Goal: Task Accomplishment & Management: Manage account settings

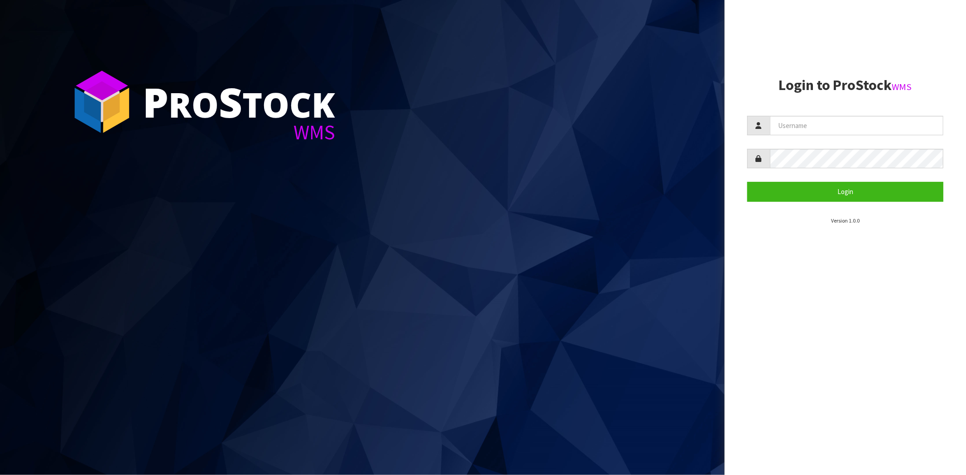
click at [841, 111] on section "Login to ProStock WMS Login Version 1.0.0" at bounding box center [845, 151] width 196 height 148
click at [857, 136] on form "Login" at bounding box center [845, 159] width 196 height 86
click at [861, 126] on input "text" at bounding box center [856, 125] width 173 height 19
type input "[PERSON_NAME][EMAIL_ADDRESS][DOMAIN_NAME]"
click at [747, 182] on button "Login" at bounding box center [845, 191] width 196 height 19
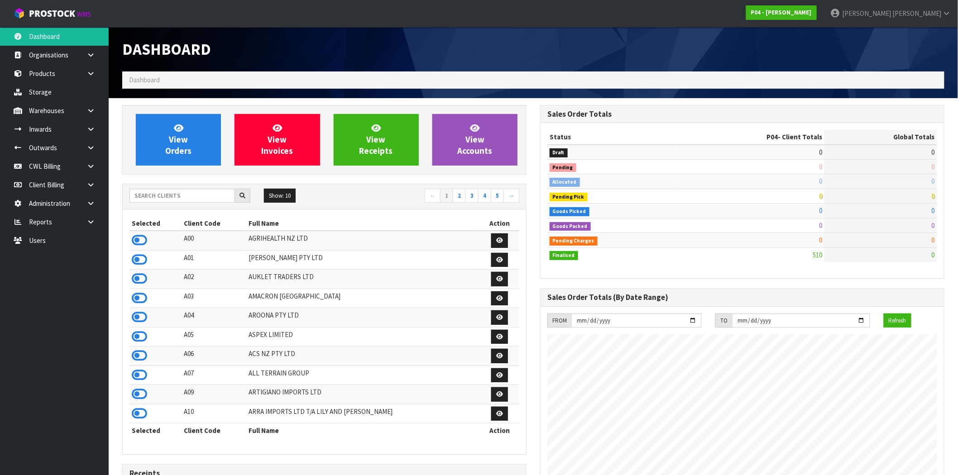
scroll to position [554, 418]
click at [84, 205] on link at bounding box center [94, 203] width 29 height 19
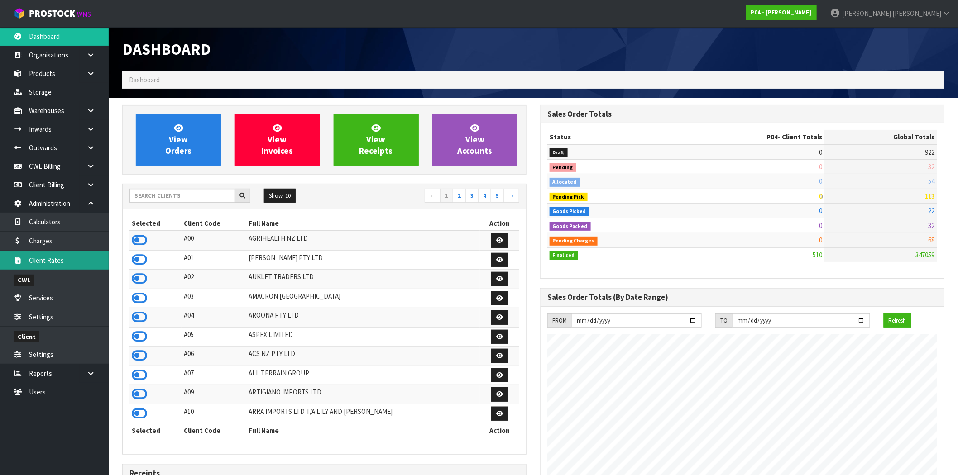
click at [53, 264] on link "Client Rates" at bounding box center [54, 260] width 109 height 19
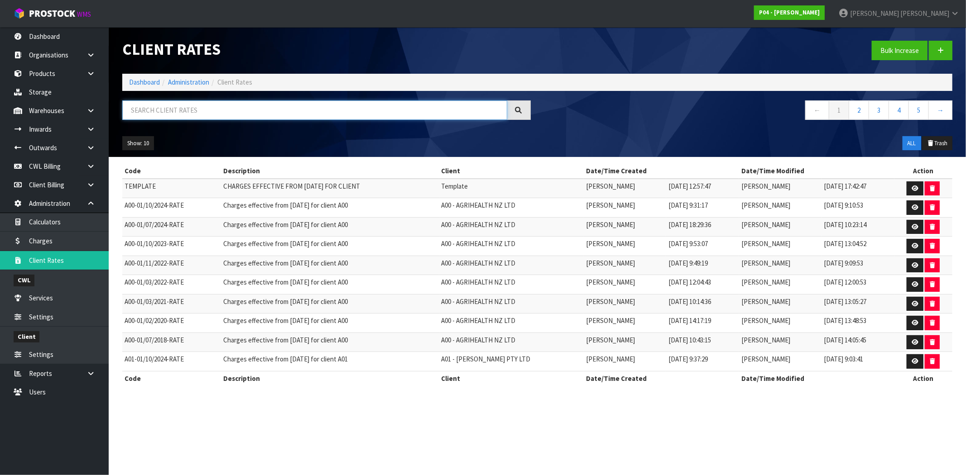
click at [150, 111] on input "text" at bounding box center [314, 109] width 385 height 19
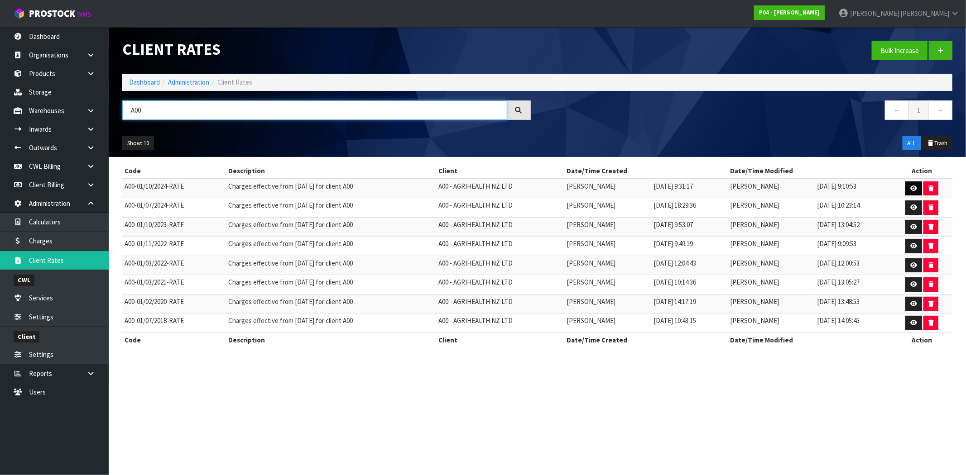
type input "A00"
click at [911, 188] on icon at bounding box center [913, 189] width 7 height 6
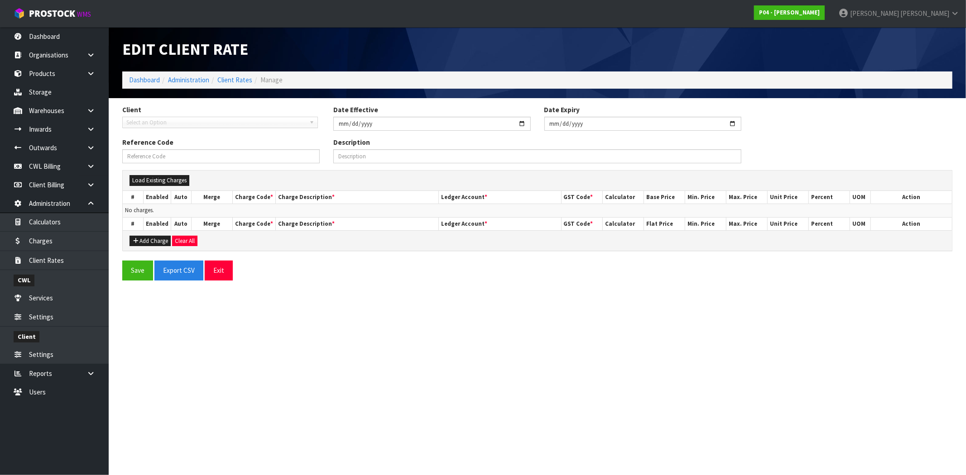
type input "[DATE]"
type input "A00-01/10/2024-RATE"
type input "Charges effective from [DATE] for client A00"
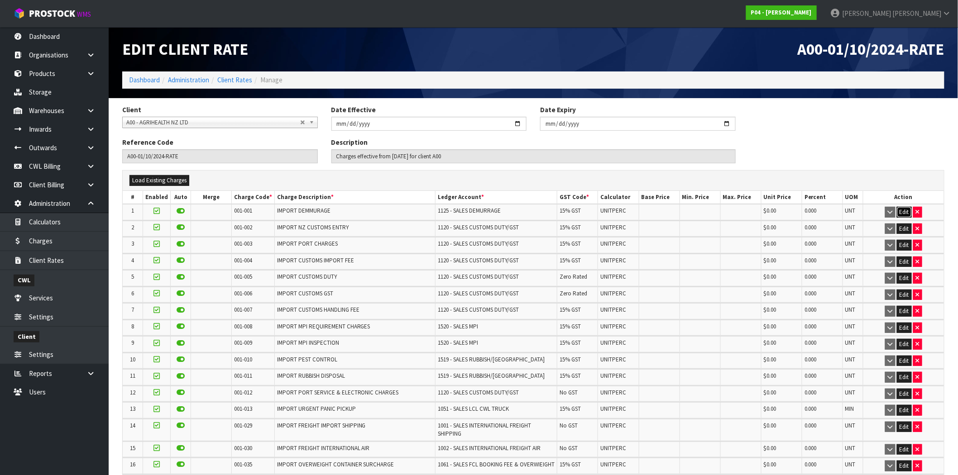
click at [907, 214] on button "Edit" at bounding box center [904, 212] width 15 height 11
drag, startPoint x: 827, startPoint y: 213, endPoint x: 791, endPoint y: 213, distance: 35.3
click at [799, 213] on tr "1 001-001 001-002 001-003 001-004 001-005 001-006 001-007 001-008 001-009 001-0…" at bounding box center [533, 212] width 821 height 17
drag, startPoint x: 780, startPoint y: 211, endPoint x: 752, endPoint y: 211, distance: 27.6
click at [752, 211] on tr "1 001-001 001-002 001-003 001-004 001-005 001-006 001-007 001-008 001-009 001-0…" at bounding box center [533, 212] width 821 height 17
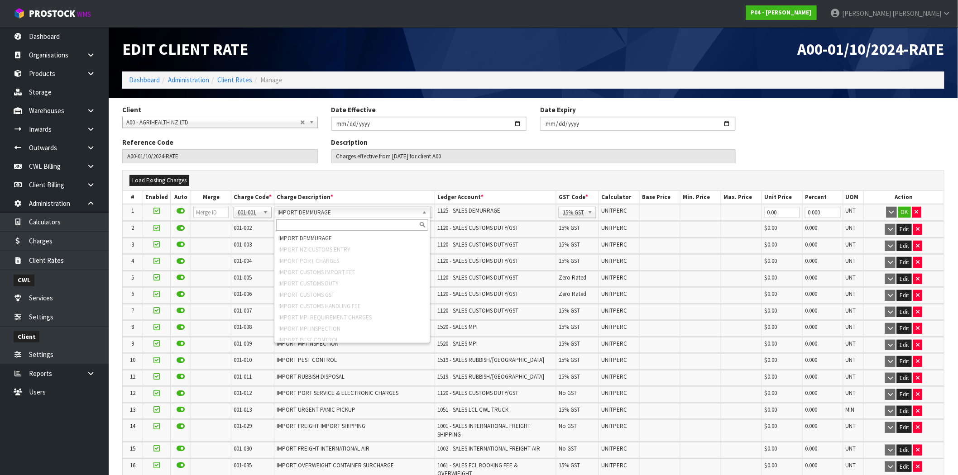
click at [353, 180] on div "Load Existing Charges" at bounding box center [533, 180] width 821 height 11
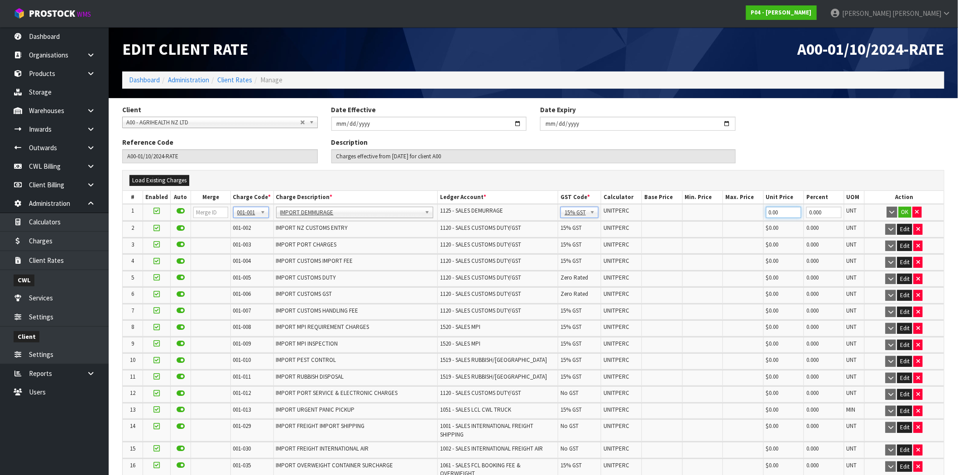
drag, startPoint x: 782, startPoint y: 210, endPoint x: 757, endPoint y: 210, distance: 24.9
click at [757, 210] on tr "1 001-001 001-002 001-003 001-004 001-005 001-006 001-007 001-008 001-009 001-0…" at bounding box center [533, 212] width 821 height 17
drag, startPoint x: 824, startPoint y: 213, endPoint x: 785, endPoint y: 214, distance: 38.9
click at [785, 214] on tr "1 001-001 001-002 001-003 001-004 001-005 001-006 001-007 001-008 001-009 001-0…" at bounding box center [533, 212] width 821 height 17
drag, startPoint x: 830, startPoint y: 196, endPoint x: 759, endPoint y: 196, distance: 71.1
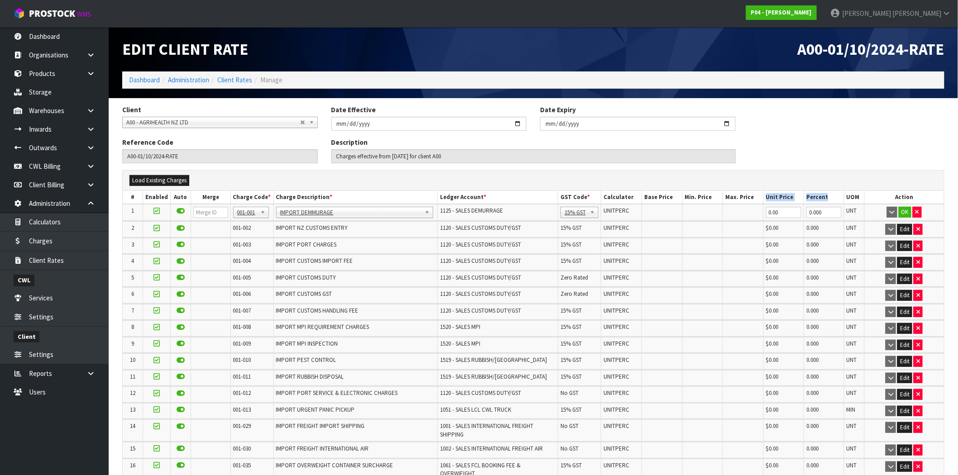
click at [759, 196] on tr "# Enabled Auto Merge Charge Code * Charge Description * Ledger Account * GST Co…" at bounding box center [533, 197] width 821 height 13
drag, startPoint x: 820, startPoint y: 211, endPoint x: 782, endPoint y: 209, distance: 38.1
click at [782, 209] on tr "1 001-001 001-002 001-003 001-004 001-005 001-006 001-007 001-008 001-009 001-0…" at bounding box center [533, 212] width 821 height 17
click at [789, 211] on input "0.00" at bounding box center [783, 212] width 35 height 11
drag, startPoint x: 823, startPoint y: 211, endPoint x: 764, endPoint y: 210, distance: 58.9
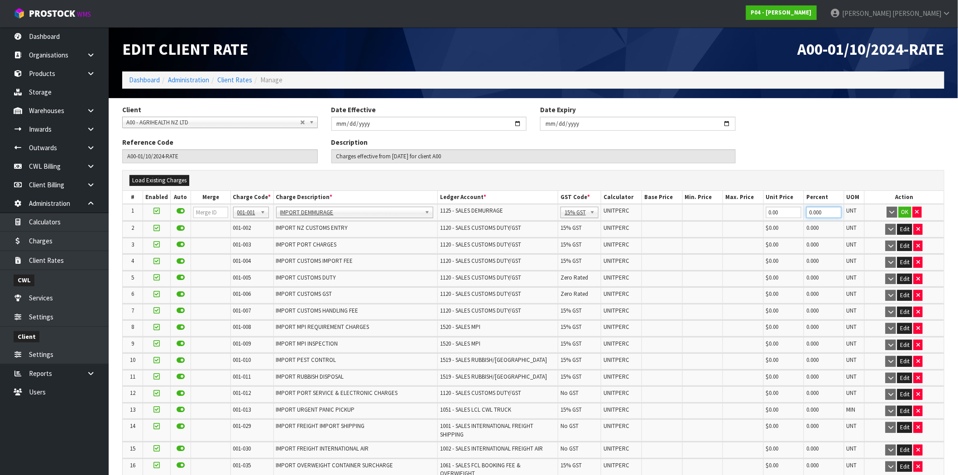
click at [764, 210] on tr "1 001-001 001-002 001-003 001-004 001-005 001-006 001-007 001-008 001-009 001-0…" at bounding box center [533, 212] width 821 height 17
click at [735, 199] on th "Max. Price" at bounding box center [743, 197] width 41 height 13
drag, startPoint x: 828, startPoint y: 197, endPoint x: 627, endPoint y: 196, distance: 200.1
click at [627, 196] on tr "# Enabled Auto Merge Charge Code * Charge Description * Ledger Account * GST Co…" at bounding box center [533, 197] width 821 height 13
click at [726, 191] on th "Max. Price" at bounding box center [743, 197] width 41 height 13
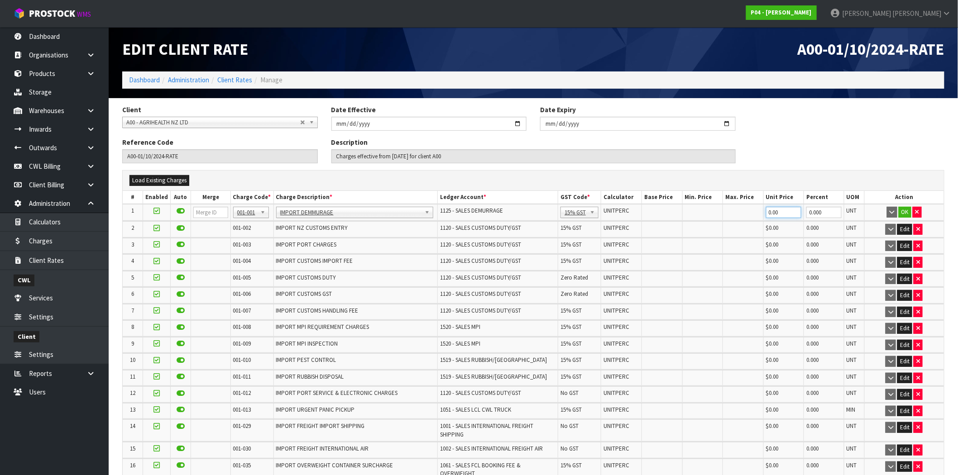
drag, startPoint x: 782, startPoint y: 212, endPoint x: 734, endPoint y: 212, distance: 48.0
click at [734, 212] on tr "1 001-001 001-002 001-003 001-004 001-005 001-006 001-007 001-008 001-009 001-0…" at bounding box center [533, 212] width 821 height 17
click at [904, 210] on button "OK" at bounding box center [905, 212] width 13 height 11
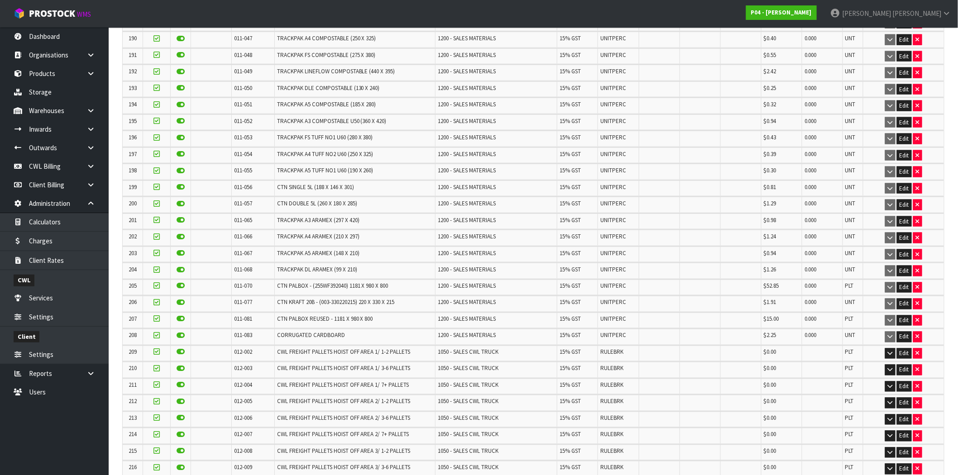
scroll to position [3641, 0]
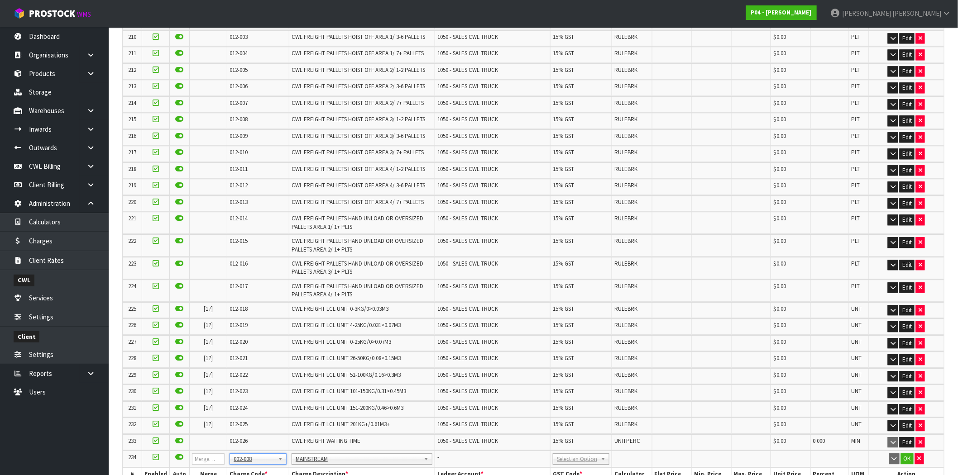
scroll to position [3683, 0]
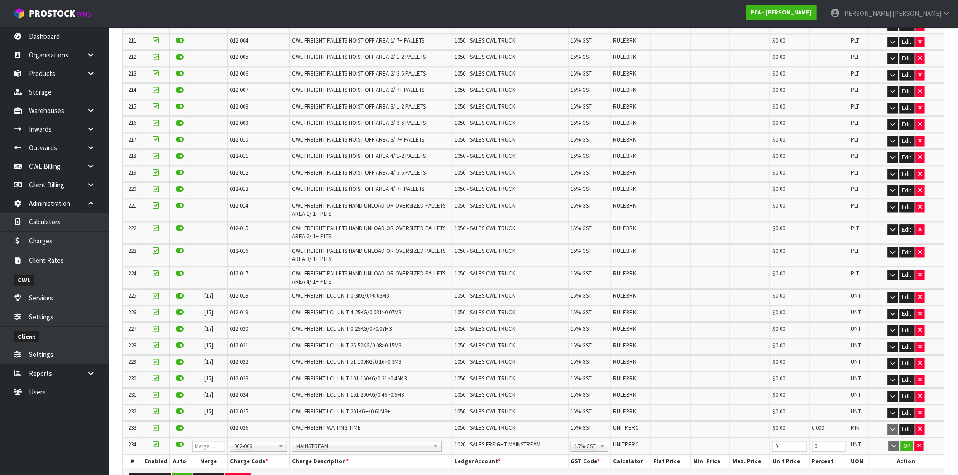
scroll to position [3659, 0]
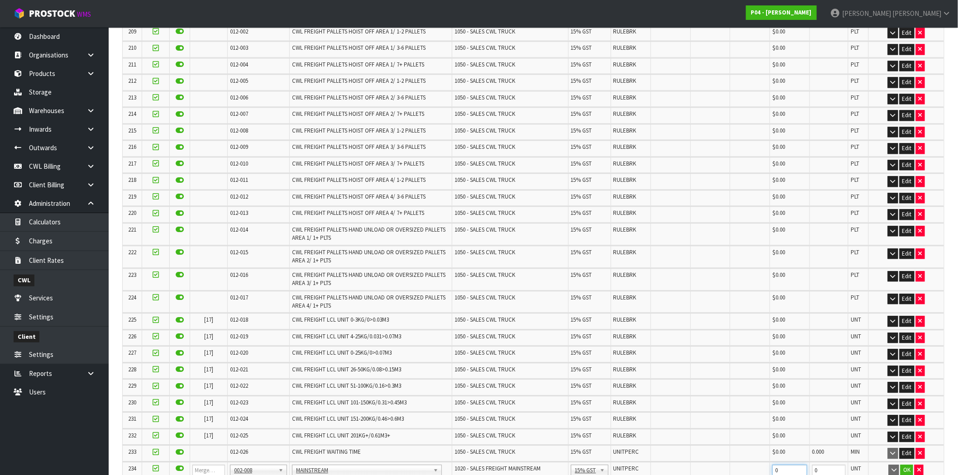
drag, startPoint x: 743, startPoint y: 418, endPoint x: 732, endPoint y: 418, distance: 10.9
click at [732, 462] on tr "234 001-001 001-002 001-003 001-004 001-005 001-006 001-007 001-008 001-009 001…" at bounding box center [533, 470] width 821 height 17
drag, startPoint x: 819, startPoint y: 418, endPoint x: 761, endPoint y: 464, distance: 73.8
click at [732, 462] on tr "234 001-001 001-002 001-003 001-004 001-005 001-006 001-007 001-008 001-009 001…" at bounding box center [533, 470] width 821 height 17
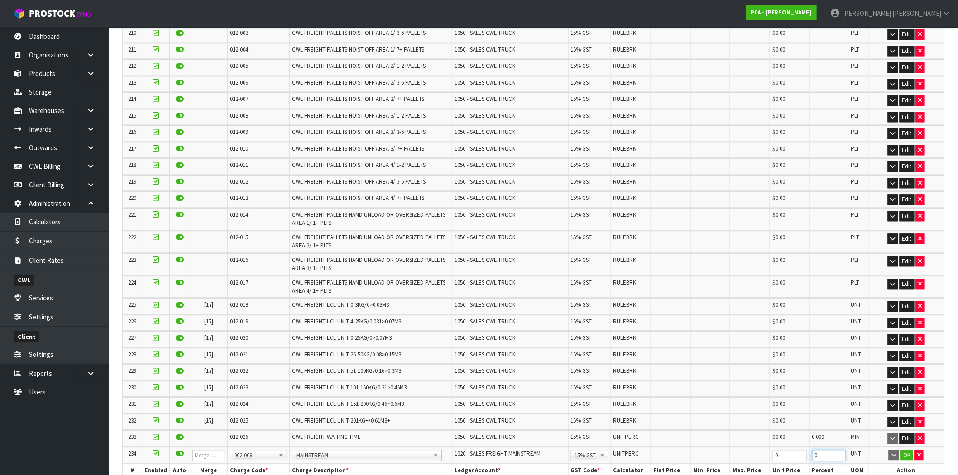
scroll to position [3676, 0]
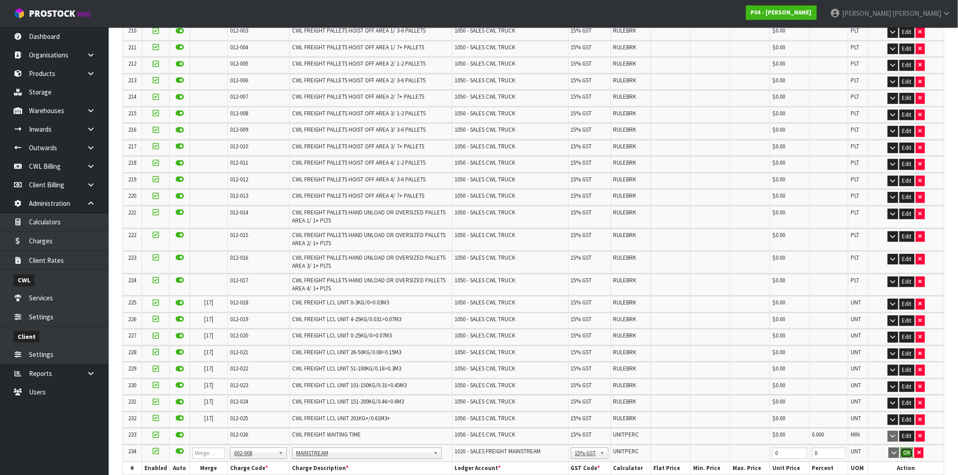
click at [910, 448] on button "OK" at bounding box center [906, 453] width 13 height 11
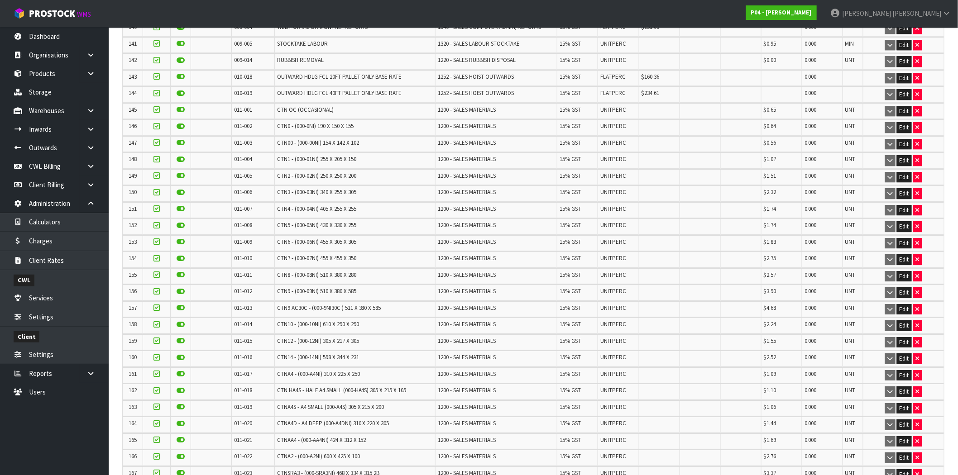
scroll to position [2400, 0]
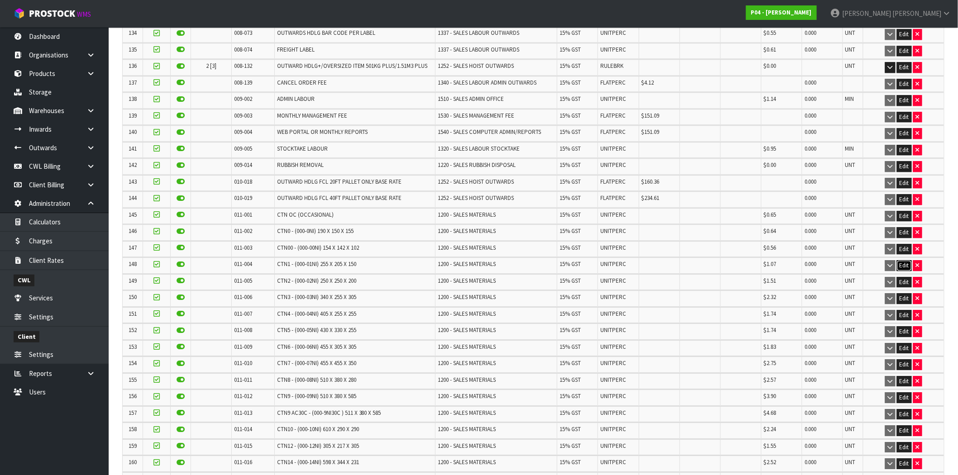
click at [904, 260] on button "Edit" at bounding box center [904, 265] width 15 height 11
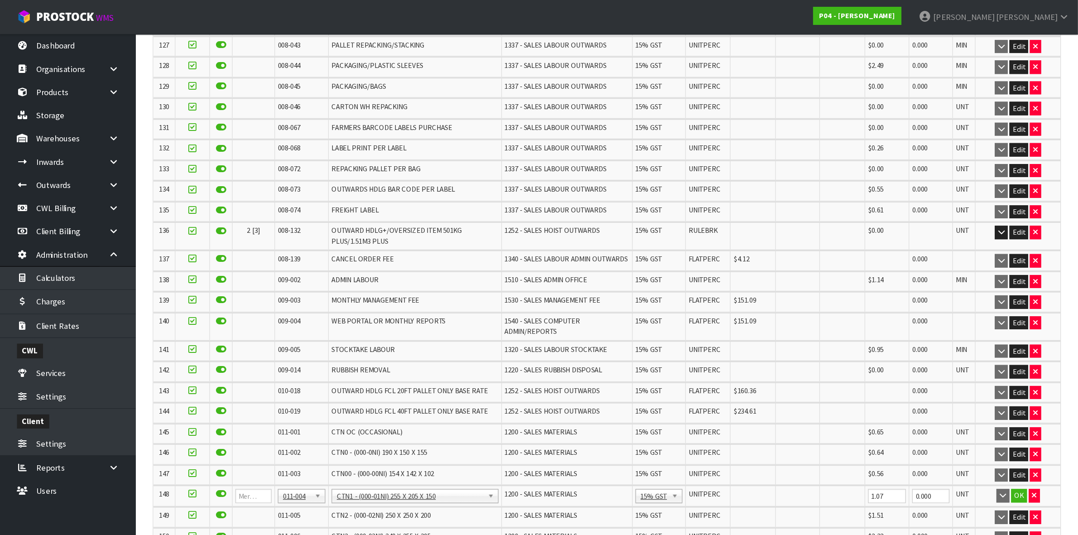
scroll to position [2406, 0]
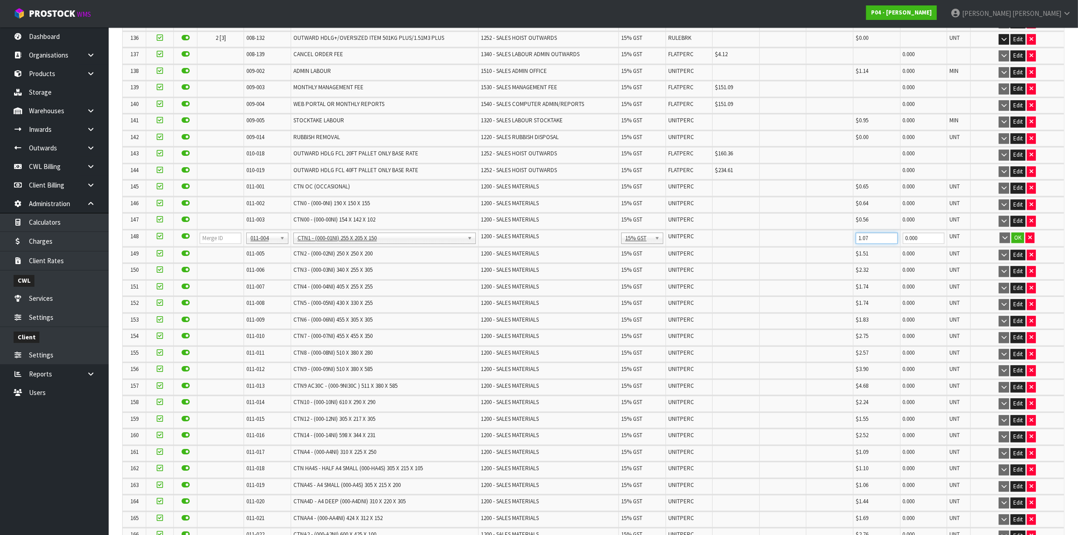
click at [874, 239] on input "1.07" at bounding box center [877, 237] width 42 height 11
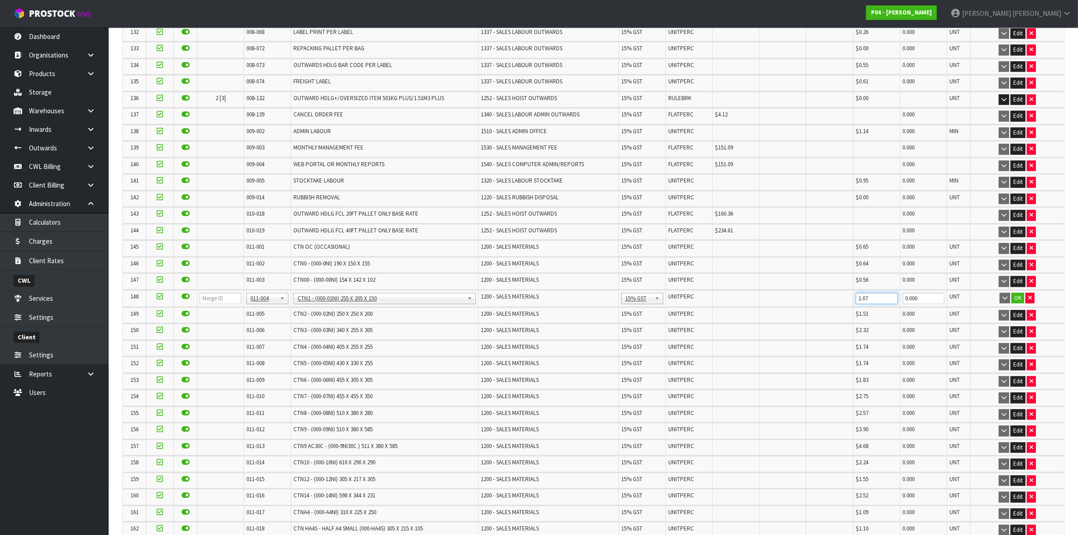
scroll to position [2349, 0]
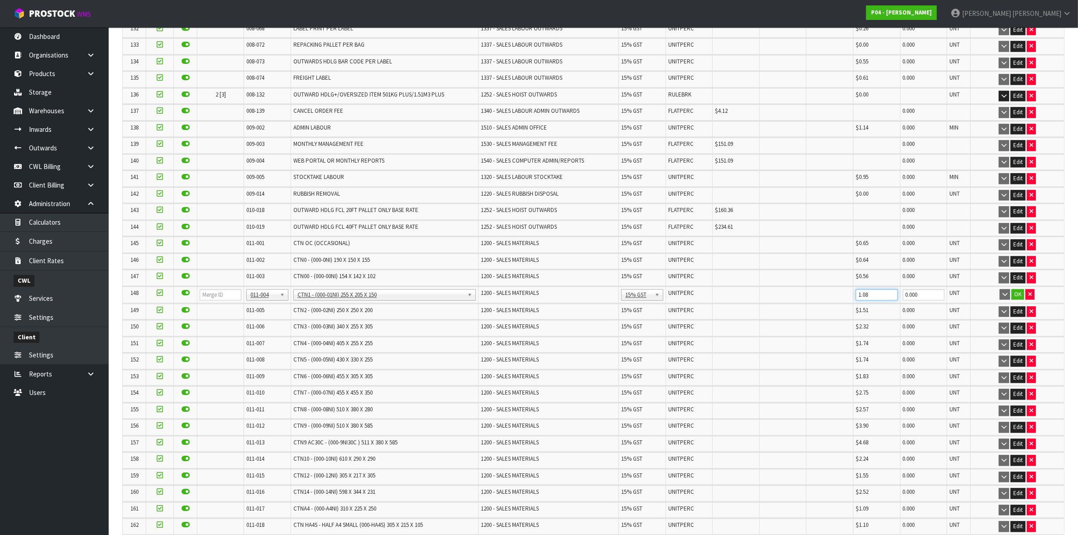
click at [891, 291] on input "1.08" at bounding box center [877, 294] width 42 height 11
click at [891, 291] on input "1.09" at bounding box center [877, 294] width 42 height 11
type input "1.1"
click at [891, 291] on input "1.1" at bounding box center [877, 294] width 42 height 11
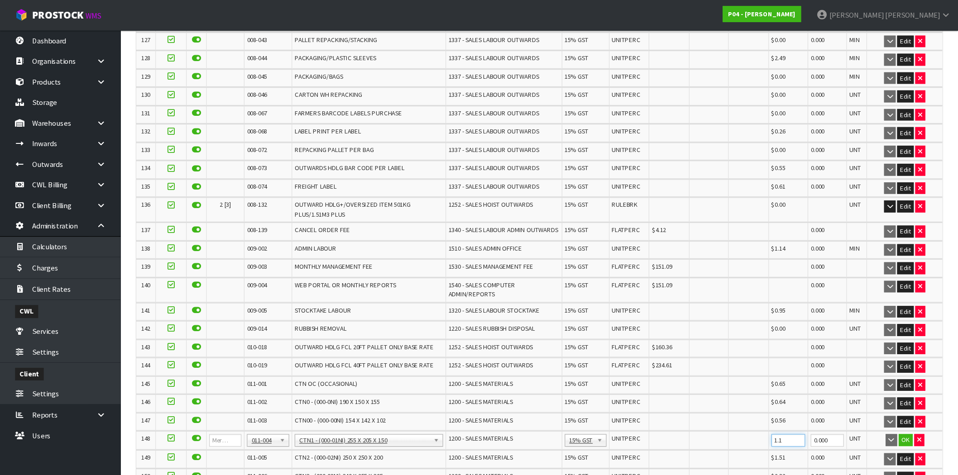
scroll to position [2406, 0]
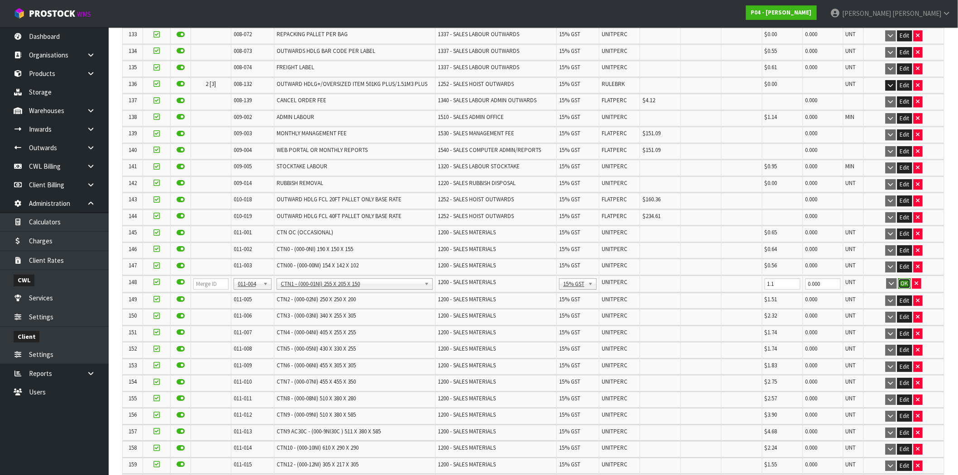
click at [904, 278] on button "OK" at bounding box center [904, 283] width 13 height 11
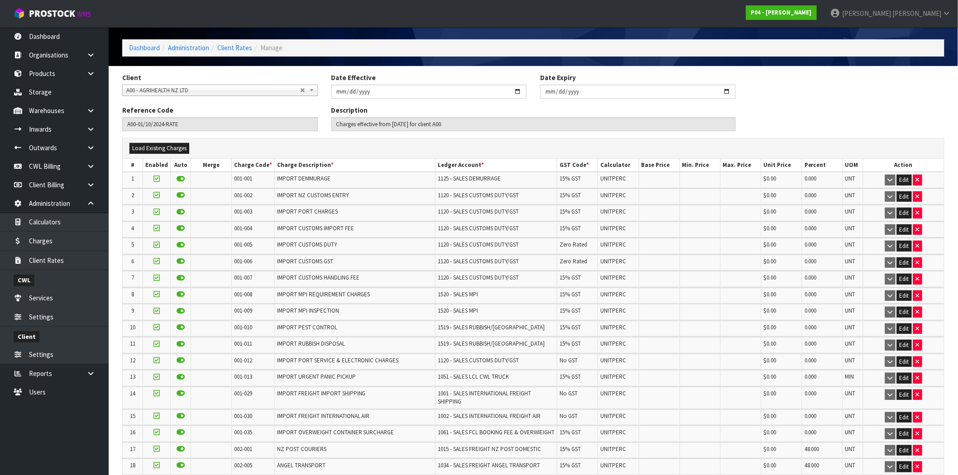
scroll to position [100, 0]
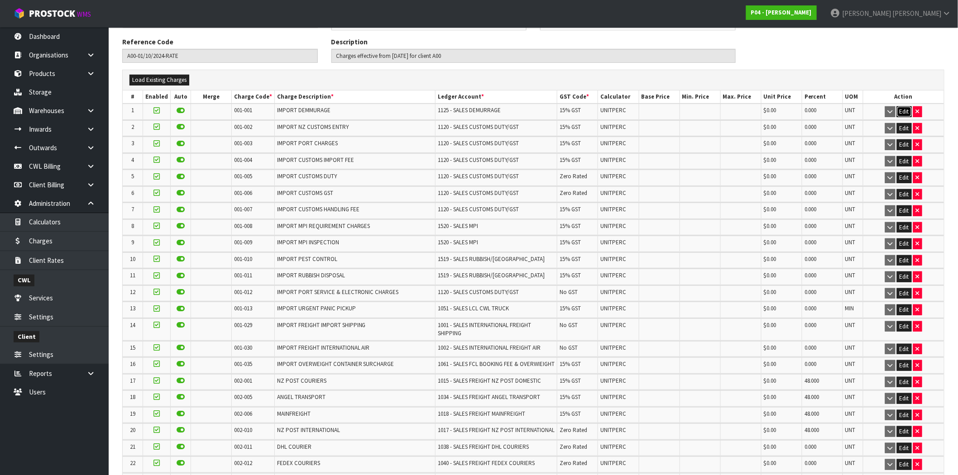
click at [904, 109] on button "Edit" at bounding box center [904, 111] width 15 height 11
click at [902, 127] on button "Edit" at bounding box center [904, 128] width 15 height 11
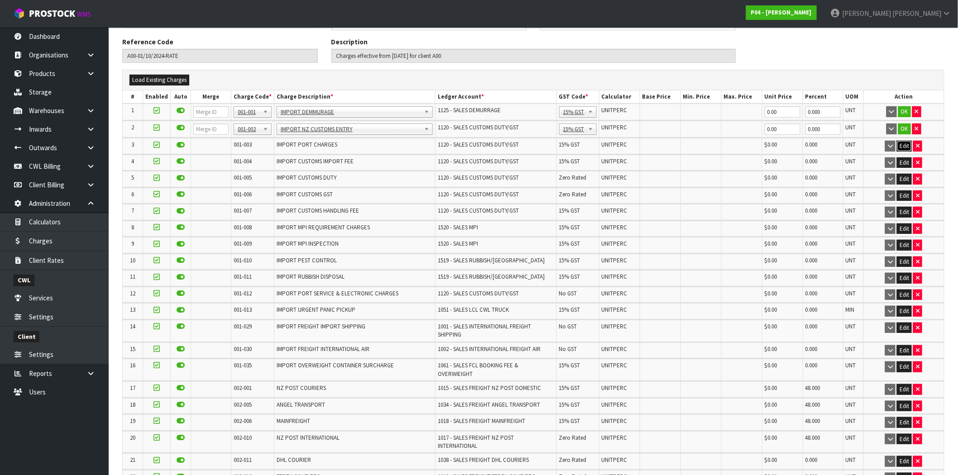
click at [904, 148] on button "Edit" at bounding box center [904, 146] width 15 height 11
click at [904, 160] on button "Edit" at bounding box center [904, 163] width 15 height 11
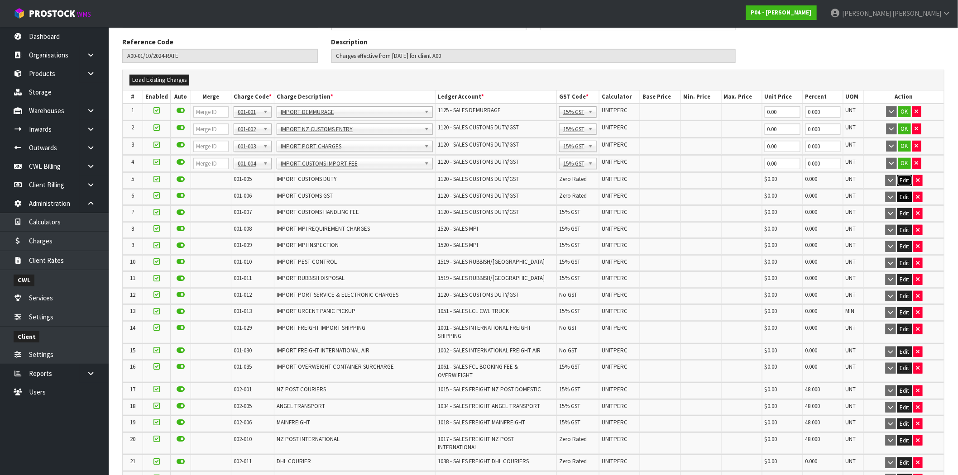
click at [907, 179] on button "Edit" at bounding box center [904, 180] width 15 height 11
click at [904, 195] on button "Edit" at bounding box center [905, 197] width 15 height 11
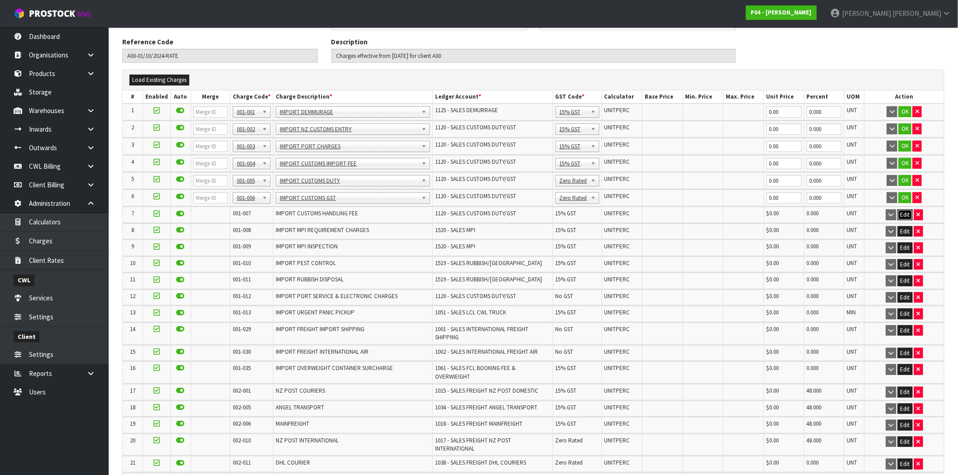
click at [902, 210] on button "Edit" at bounding box center [905, 215] width 15 height 11
click at [904, 110] on button "OK" at bounding box center [905, 111] width 13 height 11
click at [904, 129] on button "OK" at bounding box center [905, 128] width 13 height 11
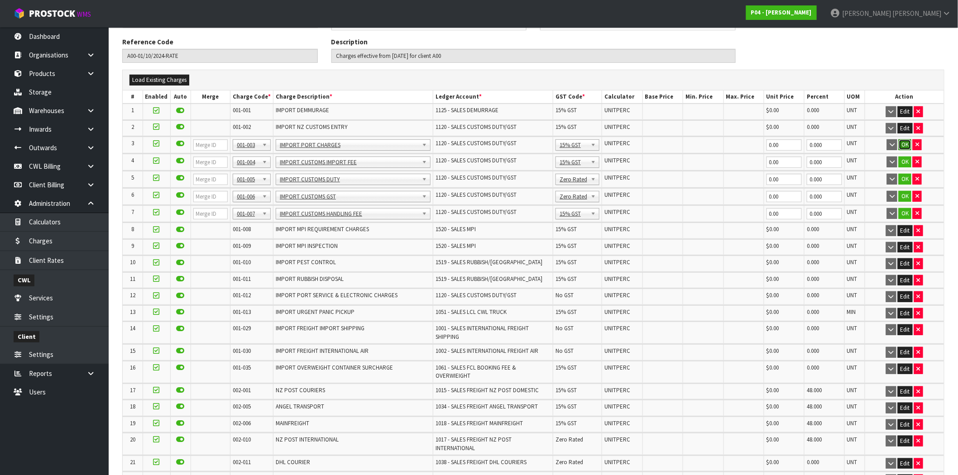
click at [904, 148] on button "OK" at bounding box center [905, 144] width 13 height 11
click at [903, 161] on button "OK" at bounding box center [905, 161] width 13 height 11
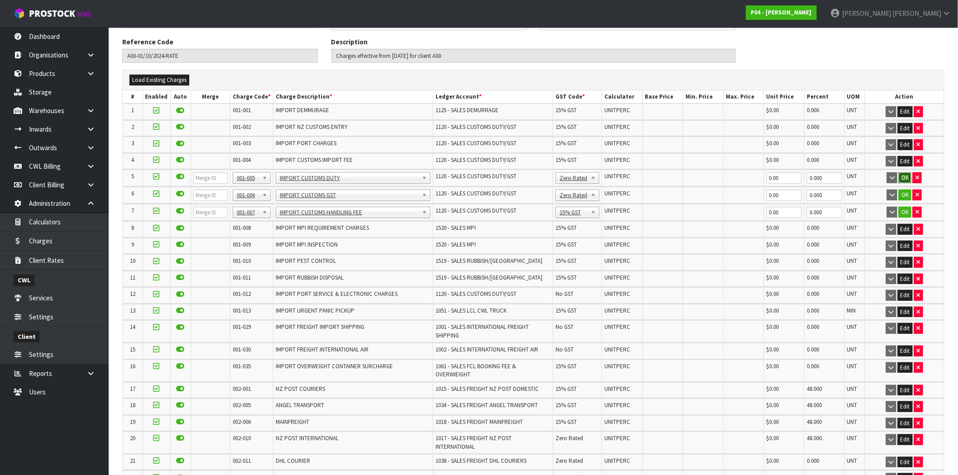
click at [906, 177] on button "OK" at bounding box center [905, 177] width 13 height 11
click at [906, 195] on button "OK" at bounding box center [905, 194] width 13 height 11
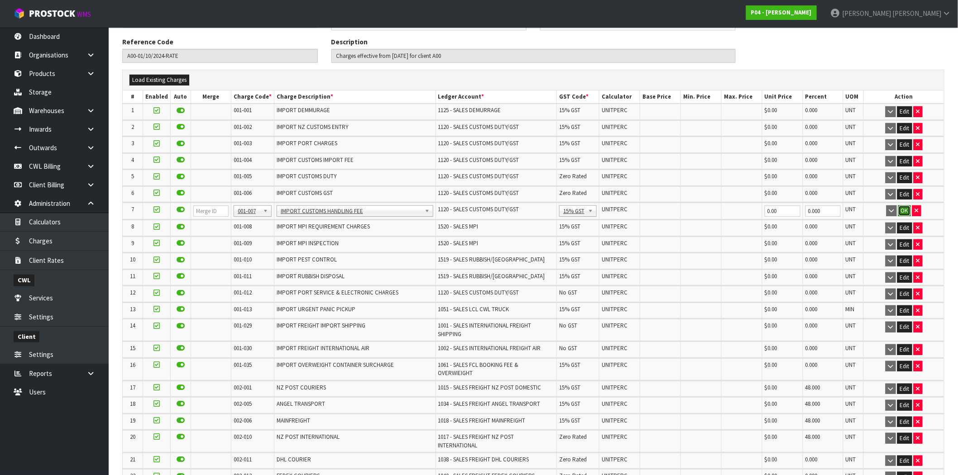
click at [904, 209] on button "OK" at bounding box center [904, 211] width 13 height 11
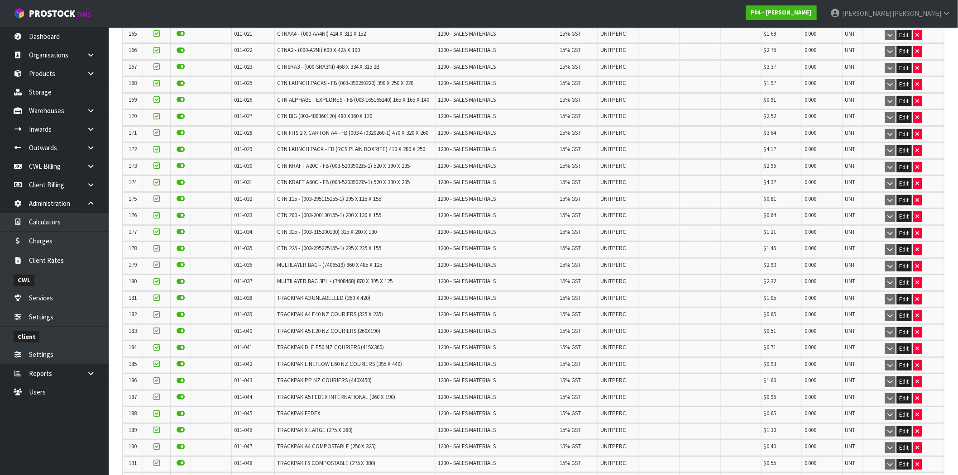
scroll to position [2903, 0]
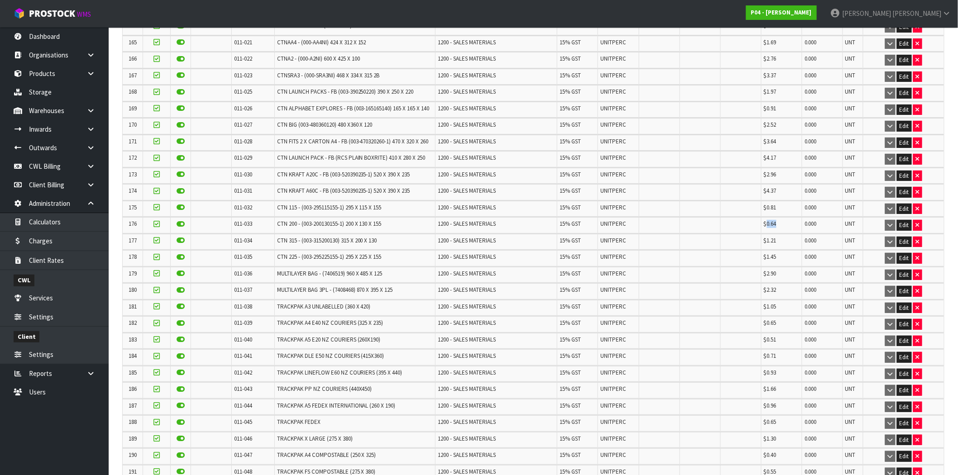
drag, startPoint x: 777, startPoint y: 184, endPoint x: 764, endPoint y: 186, distance: 13.7
click at [765, 217] on td "$0.64" at bounding box center [781, 225] width 41 height 16
drag, startPoint x: 777, startPoint y: 196, endPoint x: 763, endPoint y: 206, distance: 16.6
click at [762, 234] on td "$1.21" at bounding box center [781, 242] width 41 height 16
drag, startPoint x: 780, startPoint y: 215, endPoint x: 744, endPoint y: 220, distance: 37.0
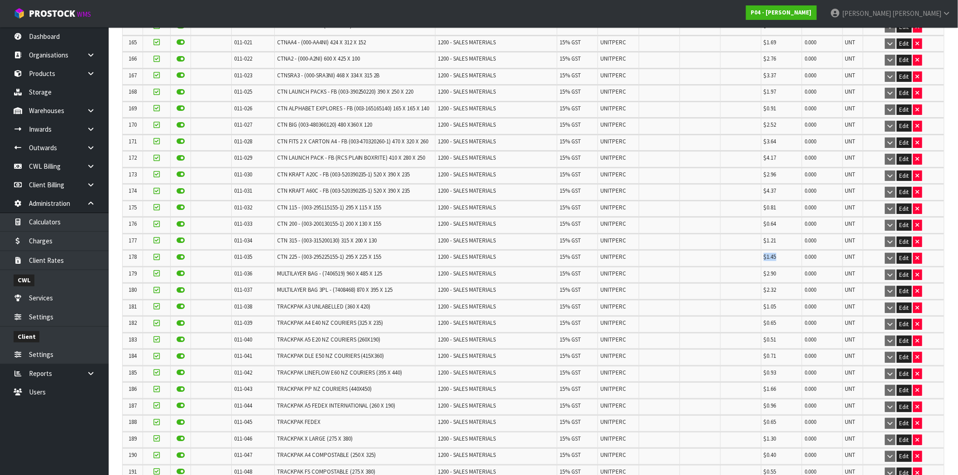
click at [744, 250] on tr "178 011-035 CTN 225 - (003-295225155-1) 295 X 225 X 155 1200 - SALES MATERIALS …" at bounding box center [533, 258] width 821 height 16
drag, startPoint x: 781, startPoint y: 234, endPoint x: 757, endPoint y: 243, distance: 25.6
click at [752, 267] on tr "179 011-036 MULTILAYER BAG - (7406519) 960 X 485 X 125 1200 - SALES MATERIALS 1…" at bounding box center [533, 275] width 821 height 16
drag, startPoint x: 779, startPoint y: 248, endPoint x: 752, endPoint y: 249, distance: 26.3
click at [753, 283] on tr "180 011-037 MULTILAYER BAG 3PL - (7408468) 870 X 395 X 125 1200 - SALES MATERIA…" at bounding box center [533, 291] width 821 height 16
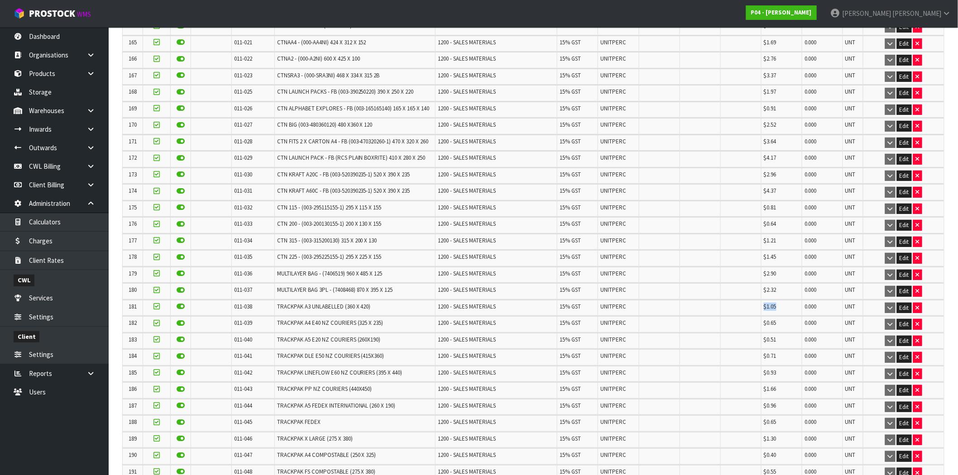
drag, startPoint x: 777, startPoint y: 260, endPoint x: 754, endPoint y: 260, distance: 23.1
click at [754, 300] on tr "181 011-038 TRACKPAK A3 UNLABELLED (360 X 420) 1200 - SALES MATERIALS 15% GST U…" at bounding box center [533, 308] width 821 height 16
drag, startPoint x: 779, startPoint y: 216, endPoint x: 757, endPoint y: 216, distance: 21.7
click at [757, 250] on tr "178 011-035 CTN 225 - (003-295225155-1) 295 X 225 X 155 1200 - SALES MATERIALS …" at bounding box center [533, 258] width 821 height 16
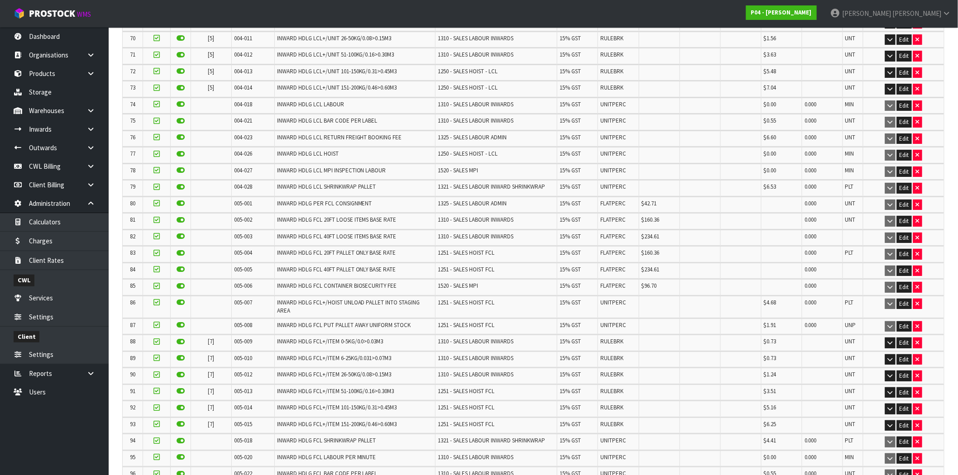
scroll to position [1293, 0]
